Goal: Information Seeking & Learning: Compare options

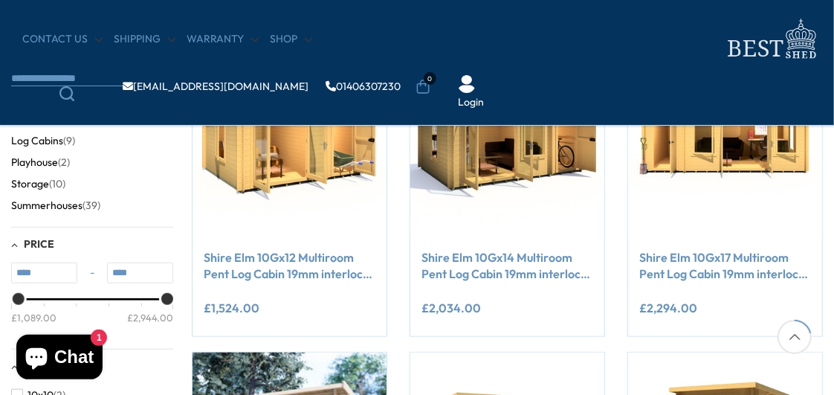
scroll to position [328, 0]
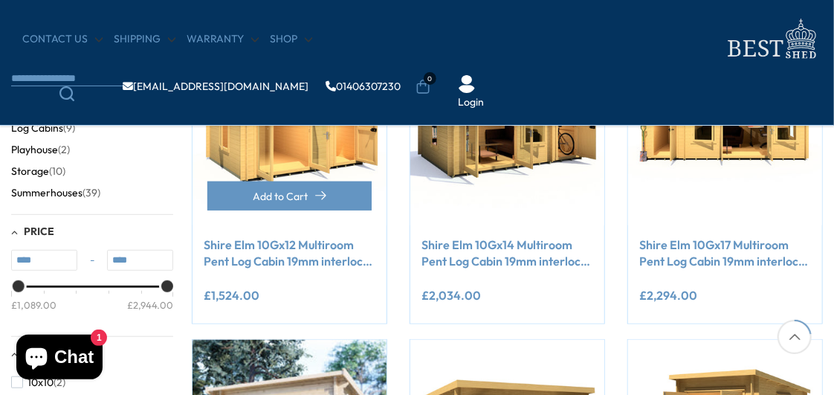
click at [299, 139] on img at bounding box center [289, 128] width 194 height 194
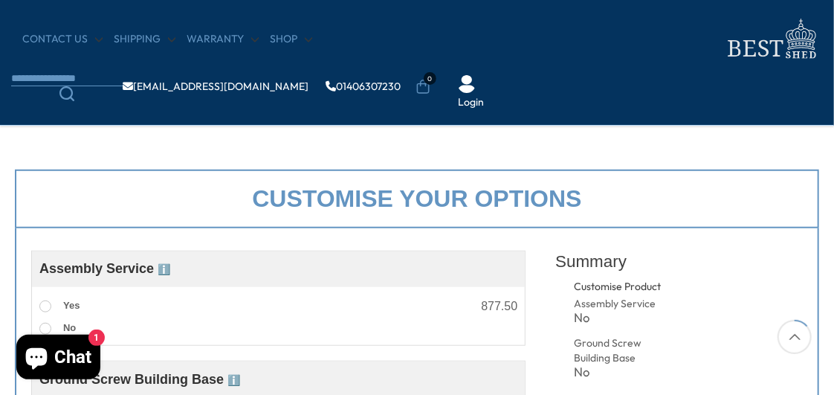
scroll to position [262, 0]
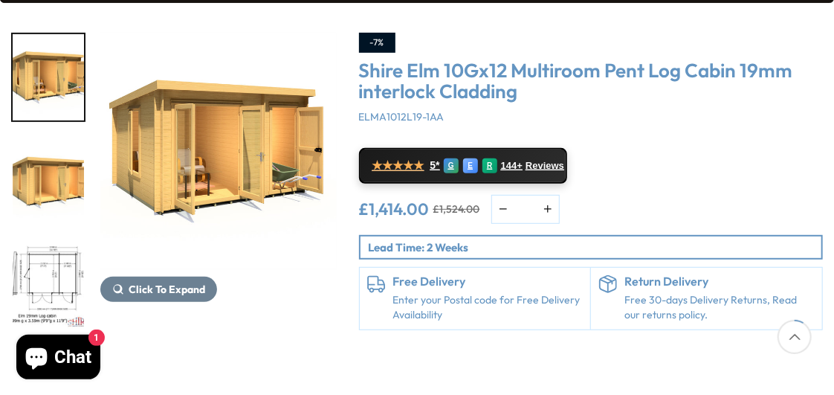
click at [50, 263] on img "3 / 10" at bounding box center [48, 285] width 71 height 86
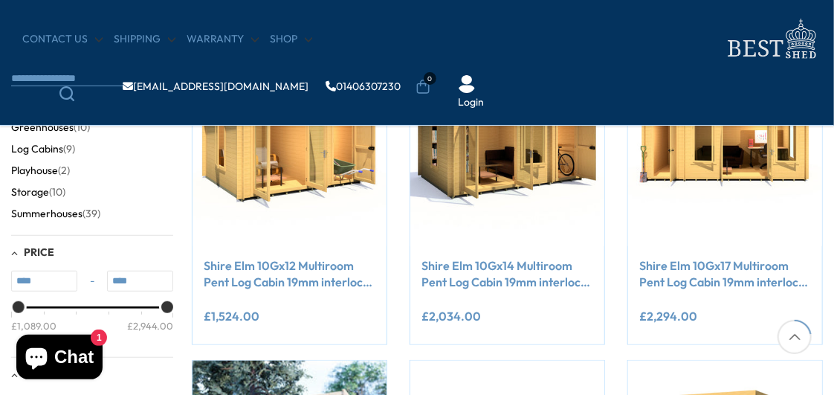
scroll to position [328, 0]
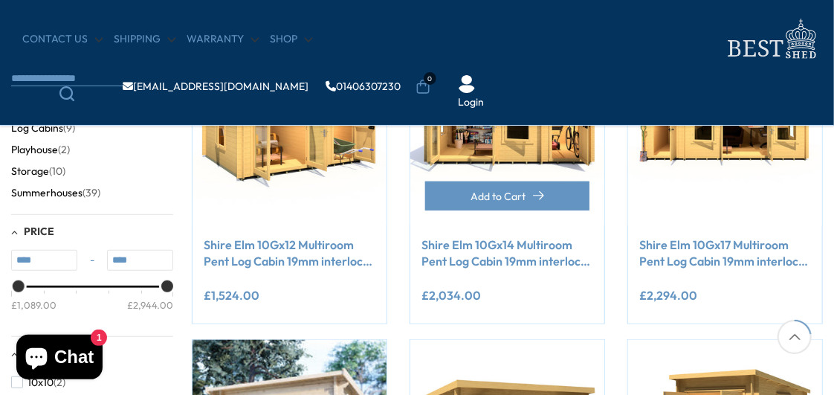
click at [486, 139] on img at bounding box center [507, 128] width 194 height 194
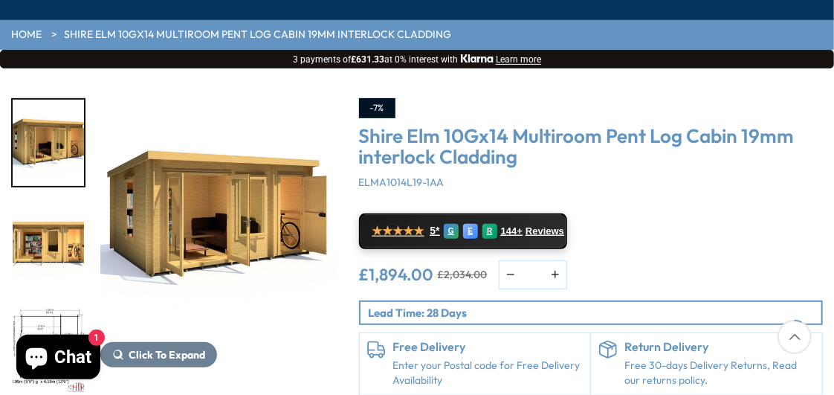
scroll to position [262, 0]
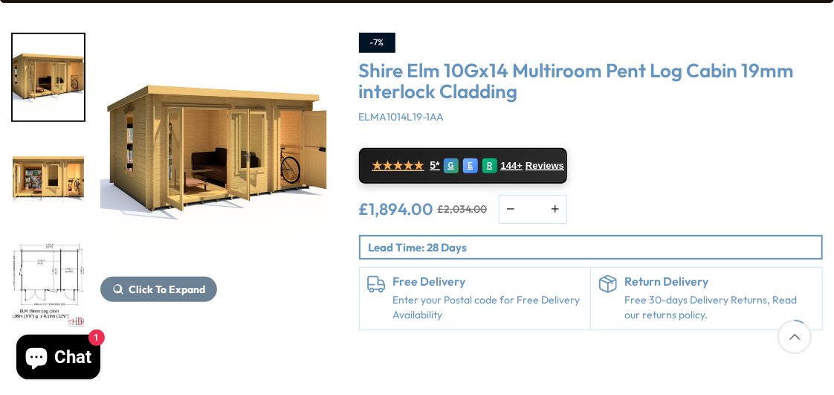
click at [20, 266] on img "3 / 11" at bounding box center [48, 285] width 71 height 86
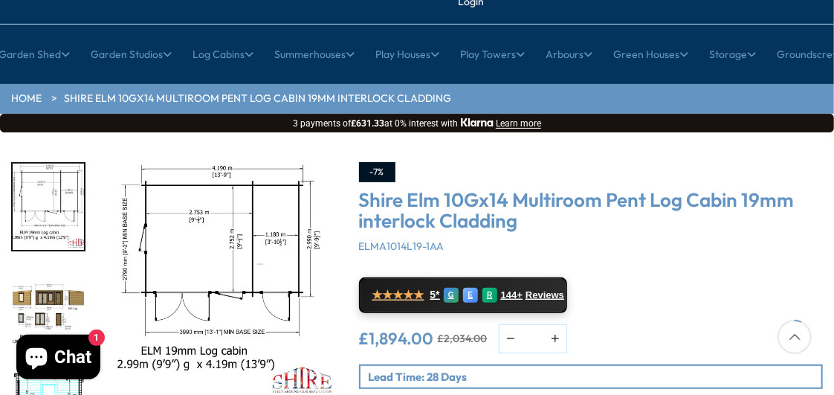
scroll to position [196, 0]
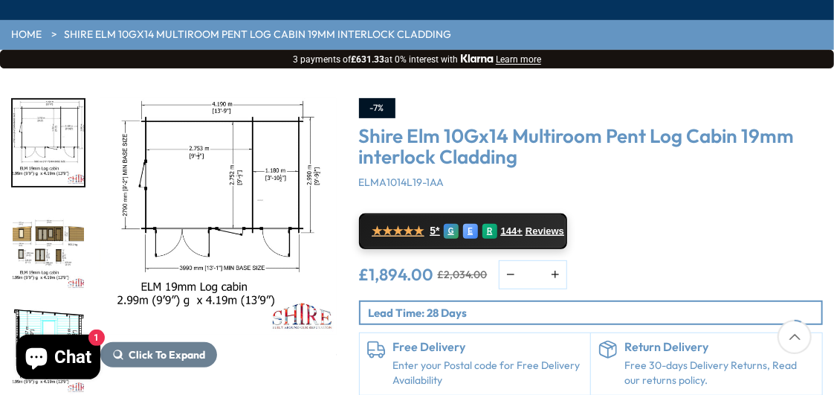
click at [19, 232] on img "4 / 11" at bounding box center [48, 247] width 71 height 86
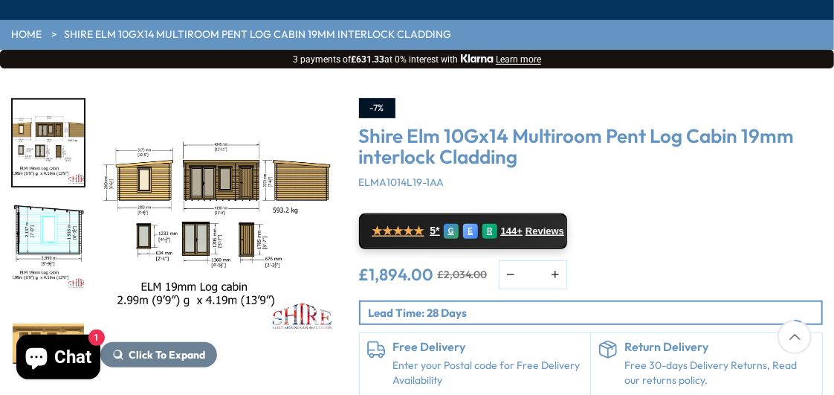
click at [114, 224] on img "4 / 11" at bounding box center [218, 216] width 236 height 236
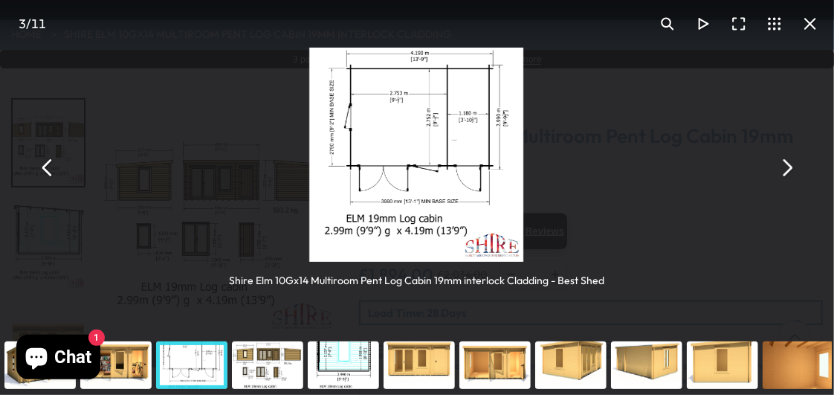
click at [357, 122] on img "You can close this modal content with the ESC key" at bounding box center [417, 155] width 214 height 214
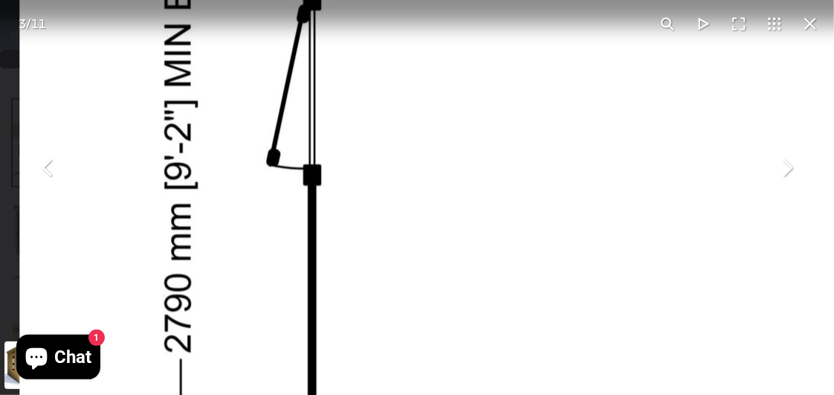
click at [357, 122] on img "You can close this modal content with the ESC key" at bounding box center [781, 354] width 1522 height 1522
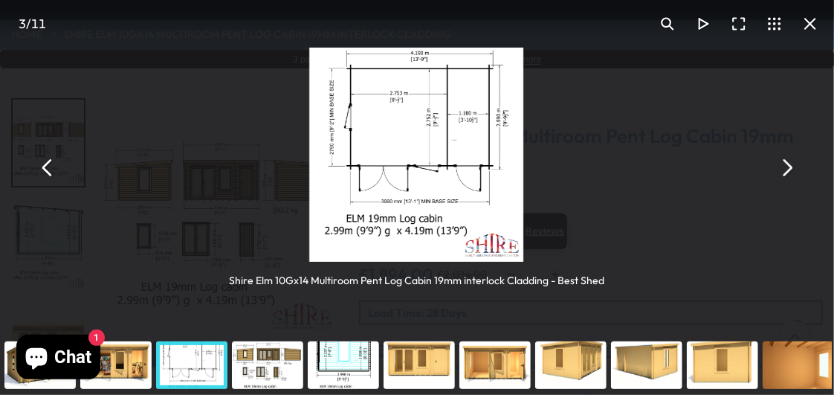
drag, startPoint x: 815, startPoint y: 22, endPoint x: 629, endPoint y: 58, distance: 189.2
click at [815, 22] on button "You can close this modal content with the ESC key" at bounding box center [810, 24] width 36 height 36
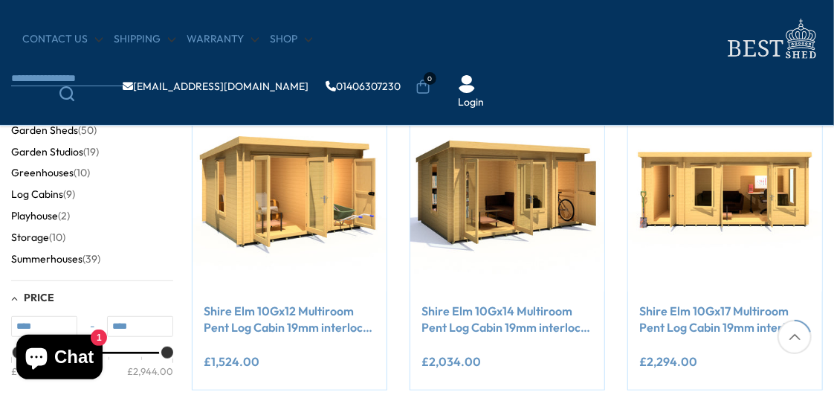
scroll to position [328, 0]
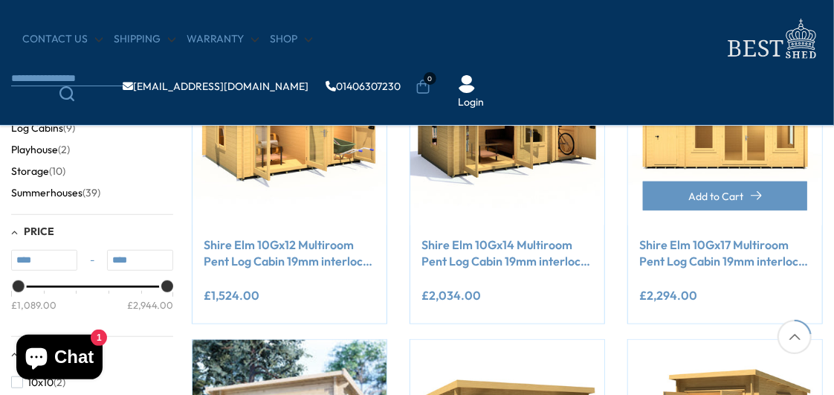
click at [726, 152] on img at bounding box center [725, 128] width 194 height 194
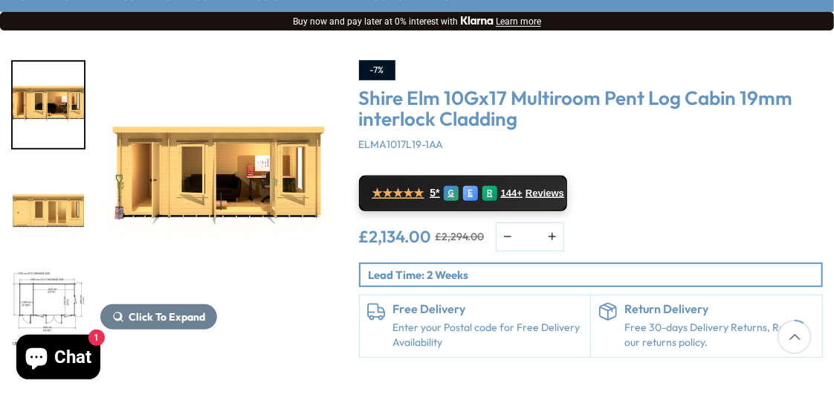
scroll to position [262, 0]
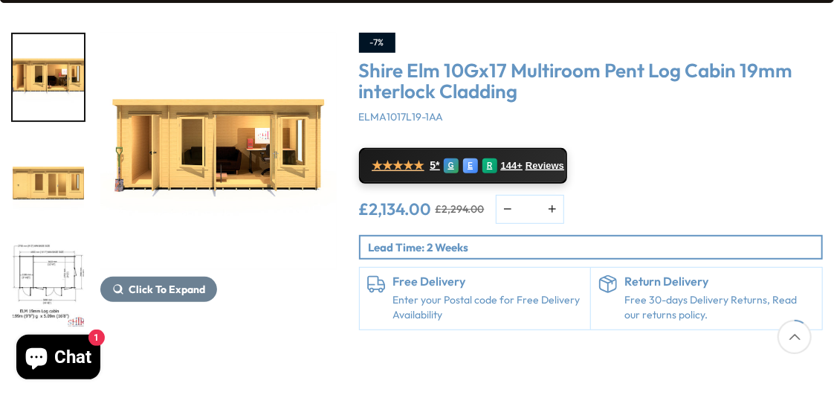
click at [40, 260] on img "3 / 10" at bounding box center [48, 285] width 71 height 86
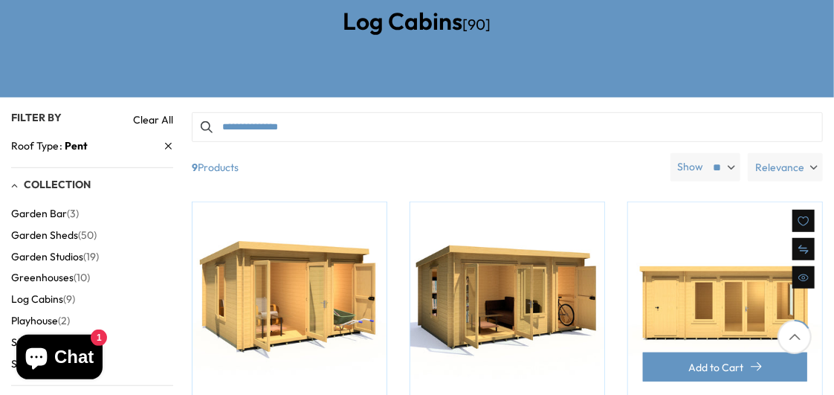
scroll to position [262, 0]
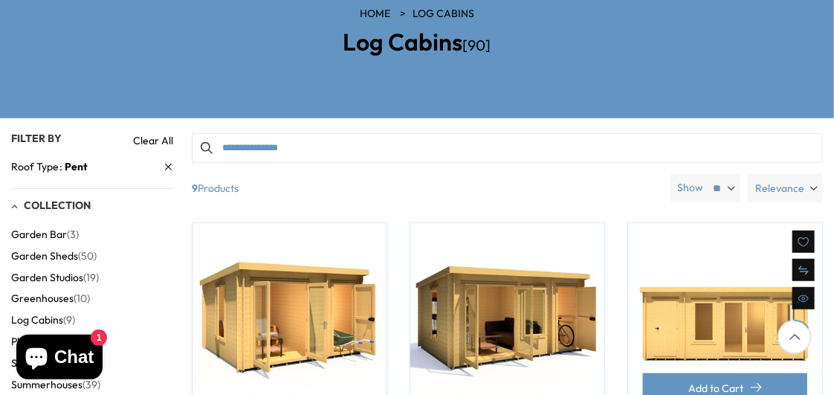
click at [690, 314] on img at bounding box center [725, 320] width 194 height 194
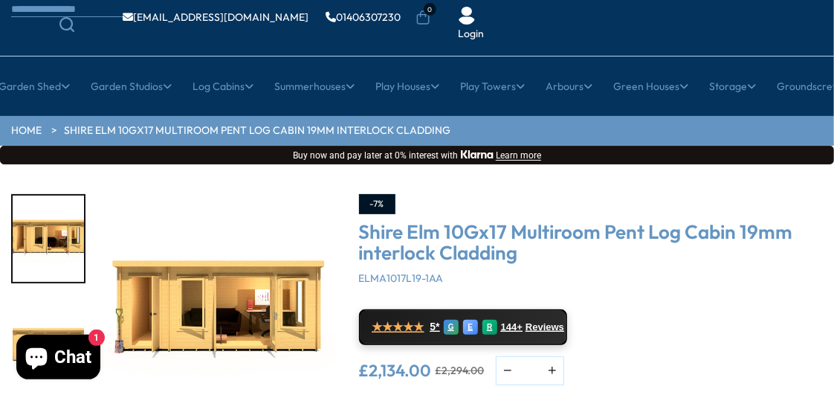
scroll to position [196, 0]
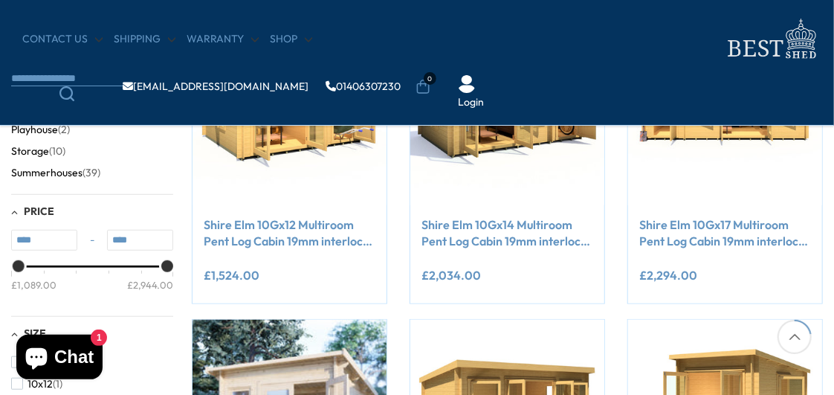
scroll to position [328, 0]
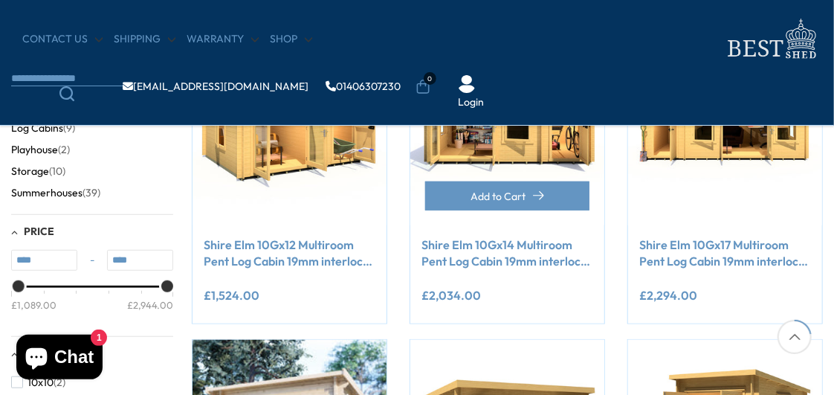
click at [498, 144] on img at bounding box center [507, 128] width 194 height 194
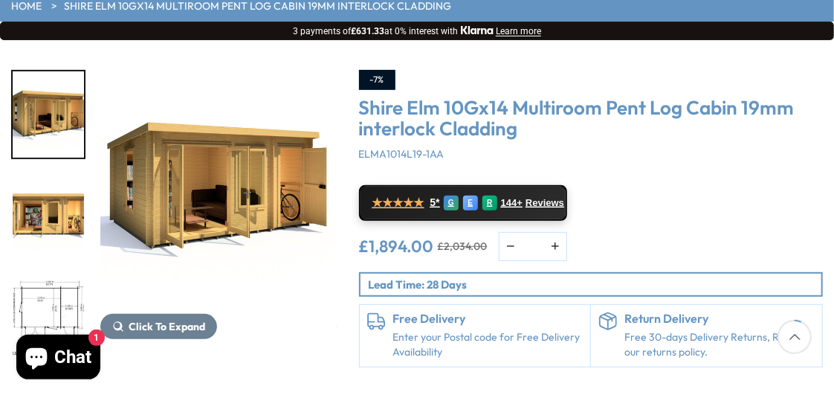
scroll to position [196, 0]
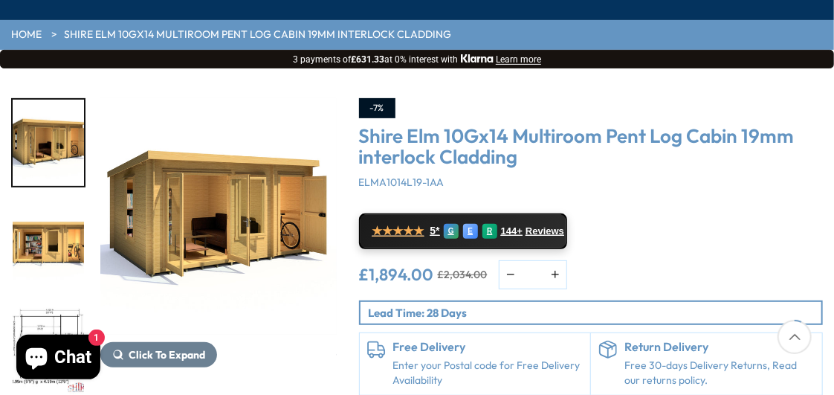
click at [51, 321] on img "3 / 11" at bounding box center [48, 351] width 71 height 86
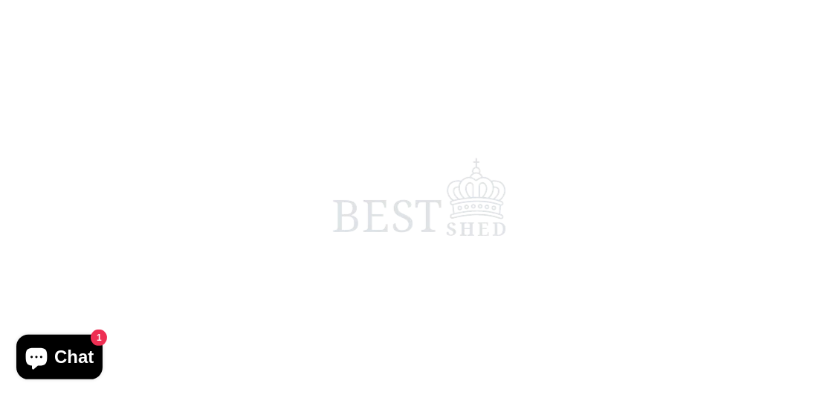
scroll to position [328, 0]
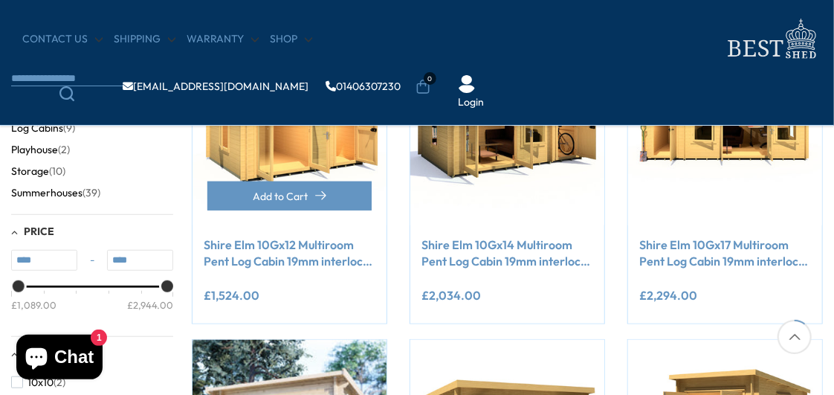
click at [332, 162] on img at bounding box center [289, 128] width 194 height 194
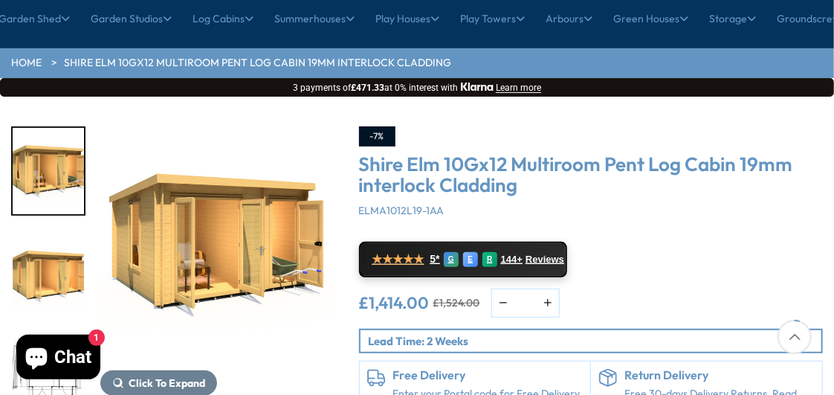
scroll to position [196, 0]
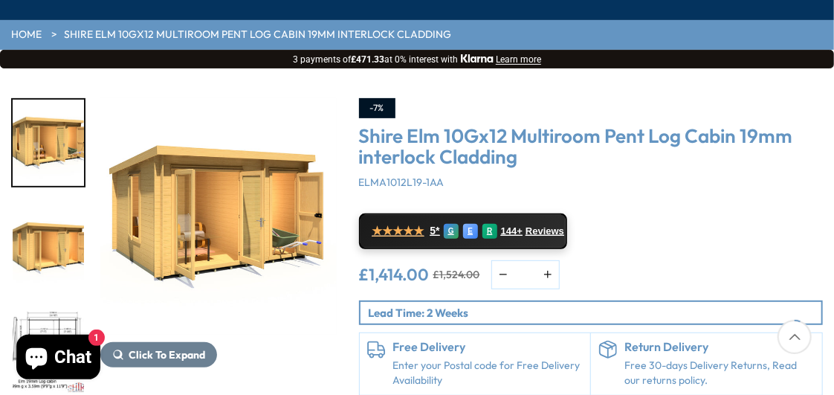
click at [62, 325] on img "3 / 10" at bounding box center [48, 351] width 71 height 86
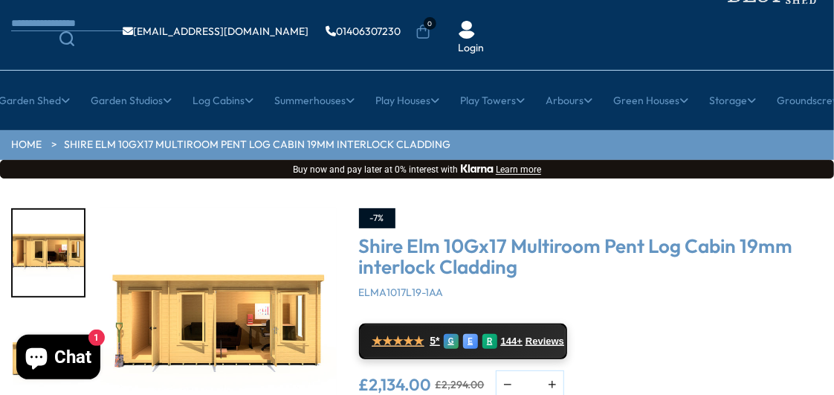
scroll to position [131, 0]
